Goal: Task Accomplishment & Management: Use online tool/utility

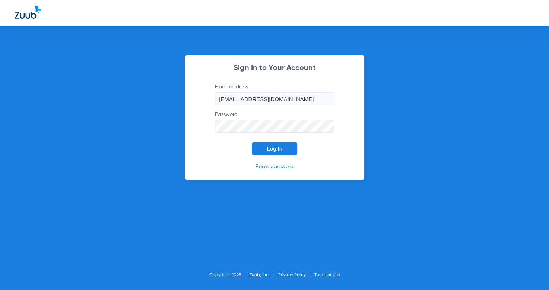
click at [288, 148] on button "Log In" at bounding box center [274, 148] width 45 height 13
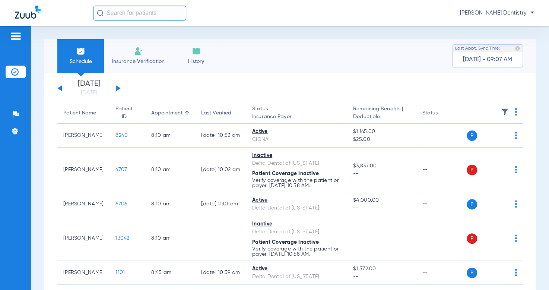
click at [116, 87] on div "[DATE] [DATE] [DATE] [DATE] [DATE] [DATE] [DATE] [DATE] [DATE] [DATE] [DATE] [D…" at bounding box center [88, 88] width 63 height 16
click at [117, 88] on button at bounding box center [118, 88] width 4 height 6
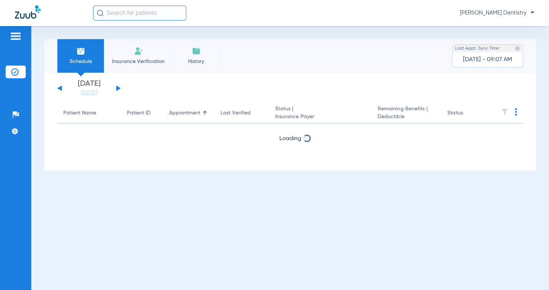
click at [117, 88] on button at bounding box center [118, 88] width 4 height 6
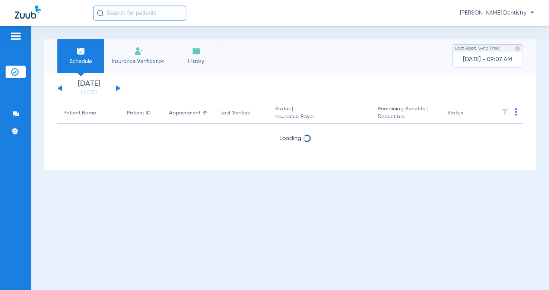
click at [117, 88] on button at bounding box center [118, 88] width 4 height 6
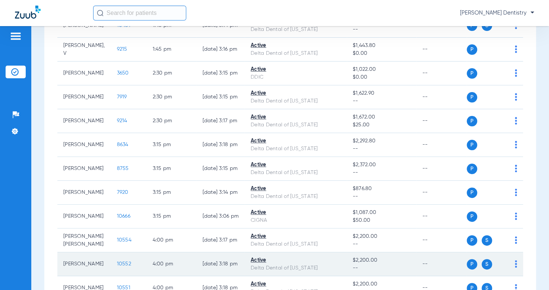
scroll to position [745, 0]
